Goal: Check status: Check status

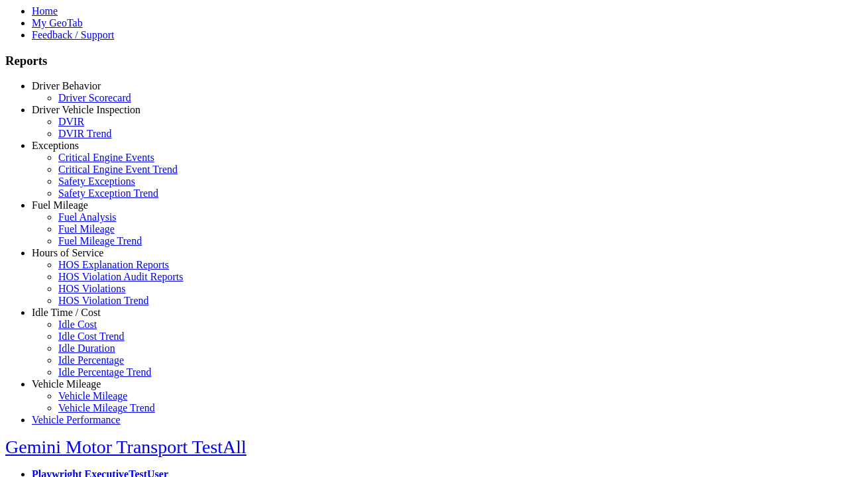
click at [76, 211] on link "Fuel Mileage" at bounding box center [60, 204] width 56 height 11
click at [86, 235] on link "Fuel Mileage" at bounding box center [86, 228] width 56 height 11
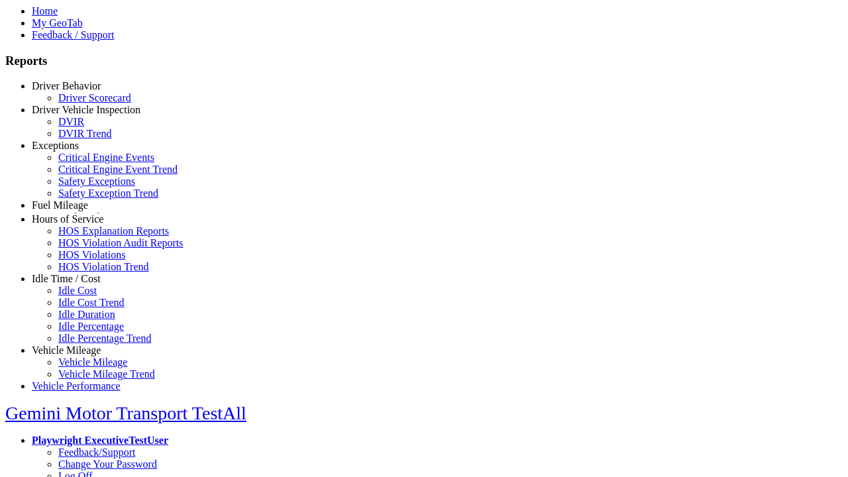
select select "**********"
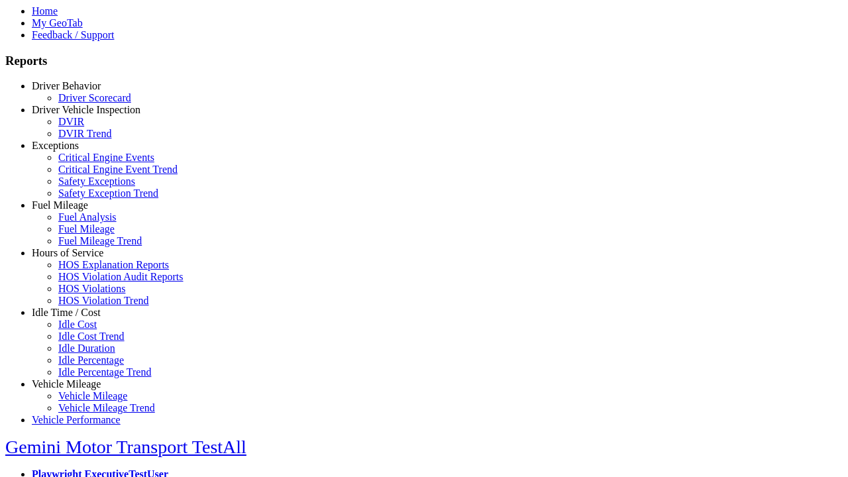
type input "**********"
